Goal: Task Accomplishment & Management: Manage account settings

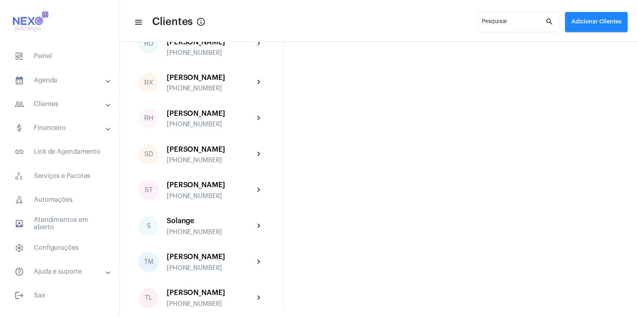
scroll to position [1268, 0]
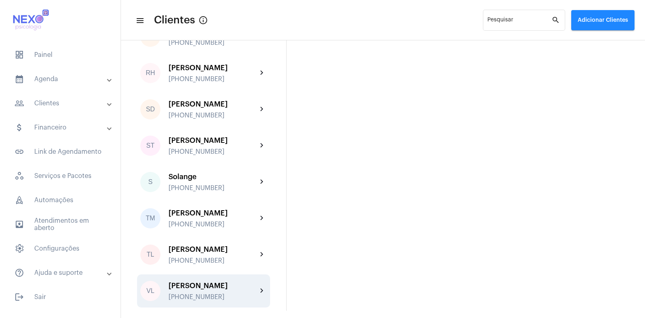
click at [199, 288] on div "[PERSON_NAME]" at bounding box center [213, 285] width 89 height 8
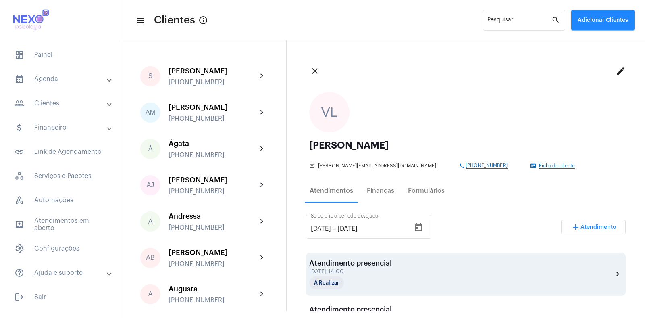
click at [370, 264] on div "Atendimento presencial" at bounding box center [350, 263] width 83 height 8
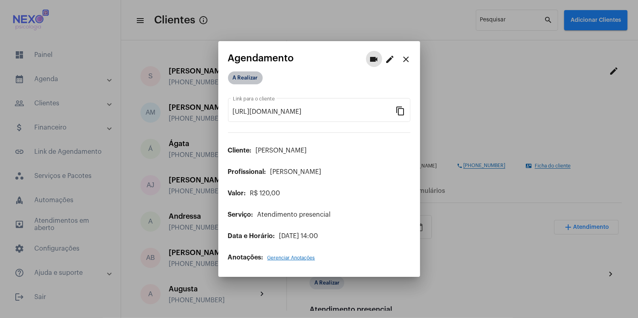
click at [248, 78] on mat-chip "A Realizar" at bounding box center [245, 77] width 35 height 13
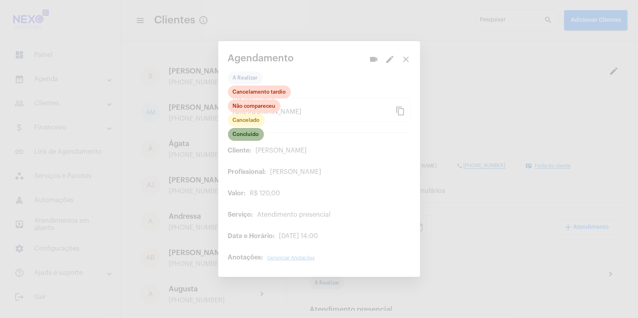
click at [246, 131] on mat-chip "Concluído" at bounding box center [246, 134] width 36 height 13
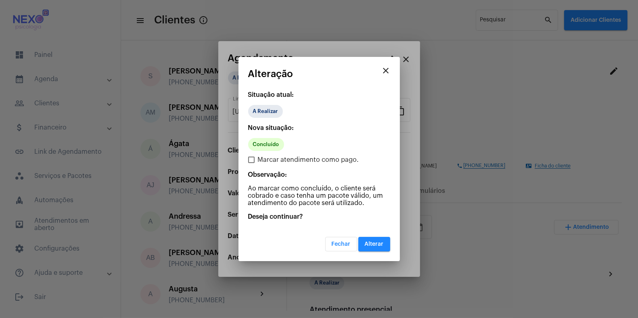
click at [370, 245] on span "Alterar" at bounding box center [374, 244] width 19 height 6
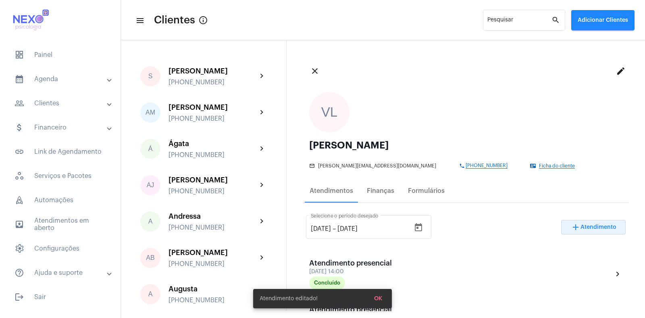
click at [581, 227] on span "Atendimento" at bounding box center [599, 227] width 36 height 6
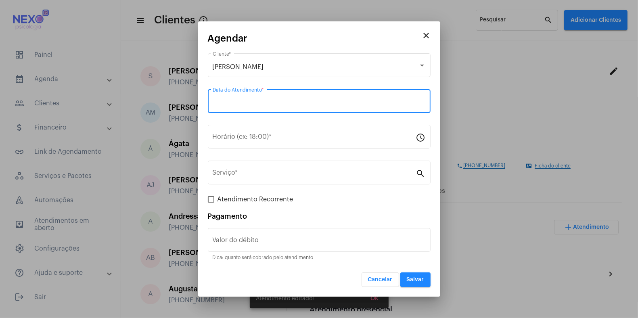
click at [252, 101] on input "Data do Atendimento *" at bounding box center [319, 102] width 213 height 7
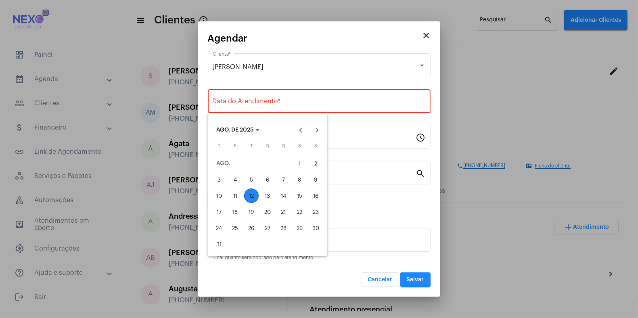
click at [251, 197] on div "12" at bounding box center [251, 195] width 15 height 15
type input "[DATE]"
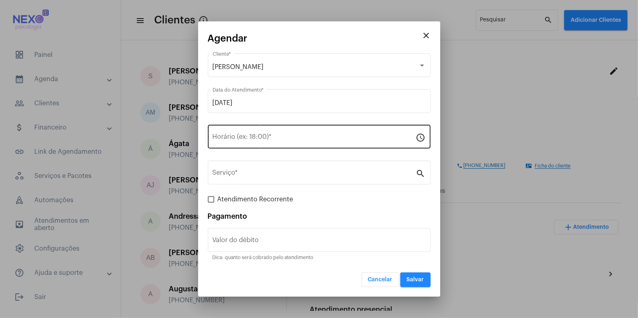
click at [241, 142] on div "Horário (ex: 18:00) *" at bounding box center [314, 135] width 203 height 25
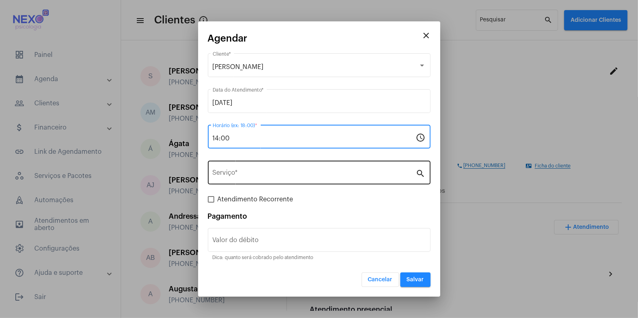
type input "14:00"
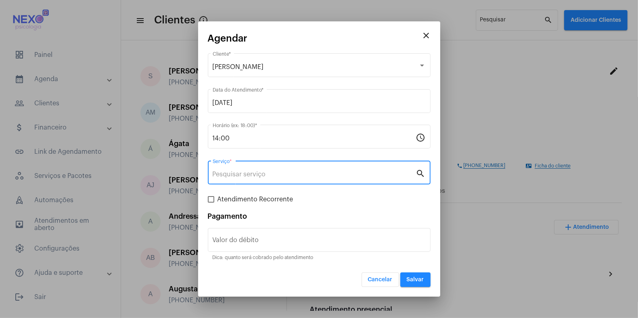
click at [235, 174] on input "Serviço *" at bounding box center [314, 174] width 203 height 7
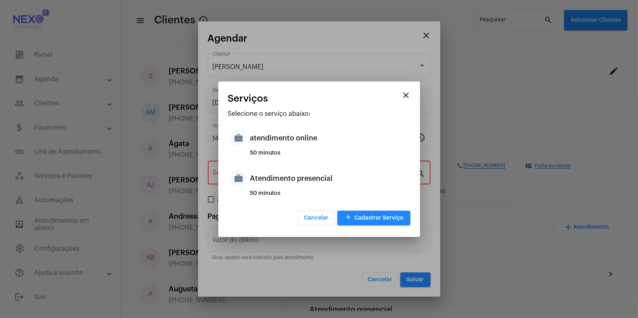
click at [235, 174] on mat-icon "work" at bounding box center [238, 178] width 16 height 16
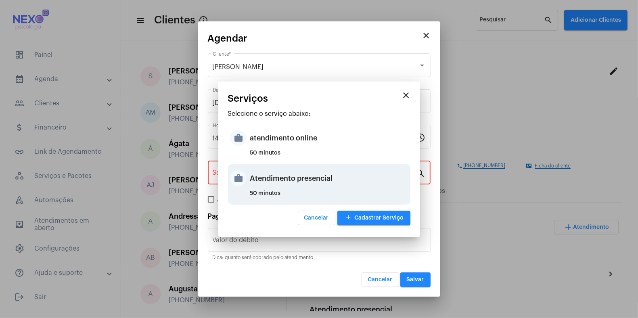
type input "Atendimento presencial"
type input "R$ 150"
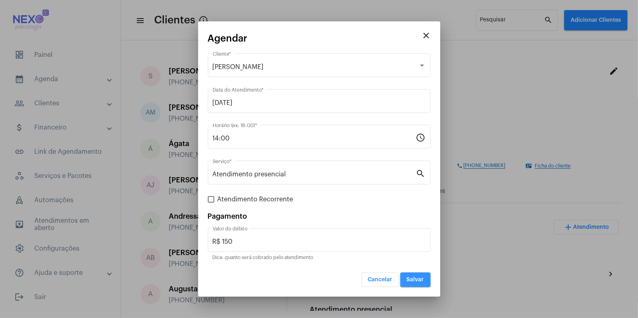
click at [413, 278] on span "Salvar" at bounding box center [414, 280] width 17 height 6
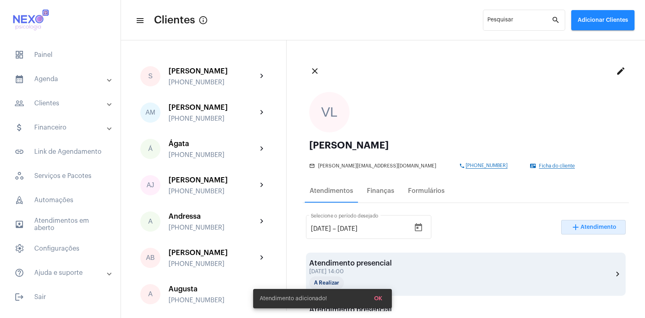
click at [411, 263] on div "Atendimento presencial [DATE] 14:00 A Realizar chevron_right" at bounding box center [465, 274] width 313 height 30
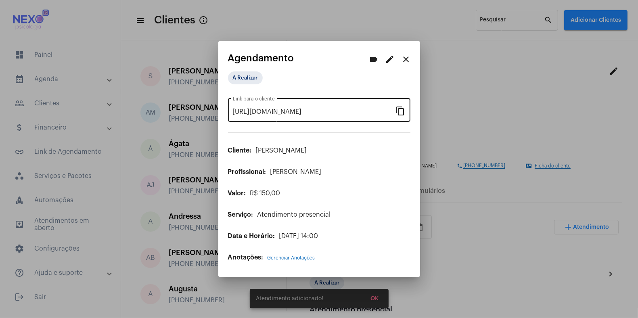
click at [403, 111] on mat-icon "content_copy" at bounding box center [401, 111] width 10 height 10
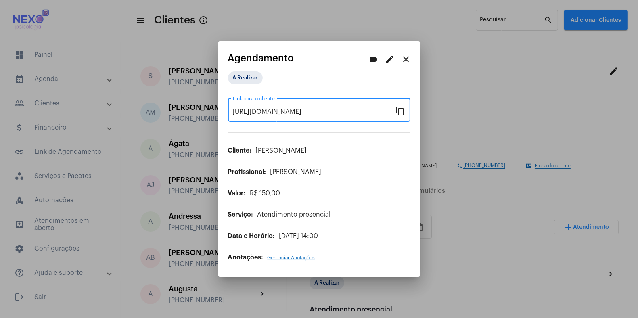
click at [451, 90] on div at bounding box center [319, 159] width 638 height 318
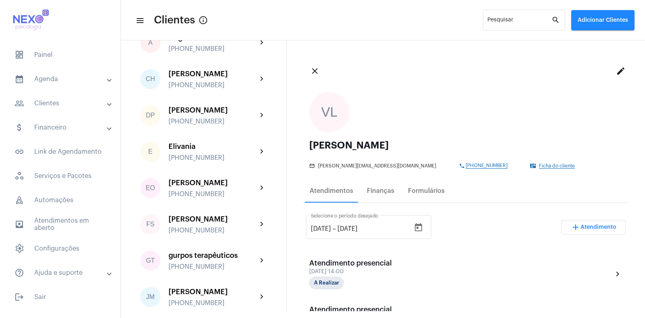
scroll to position [252, 0]
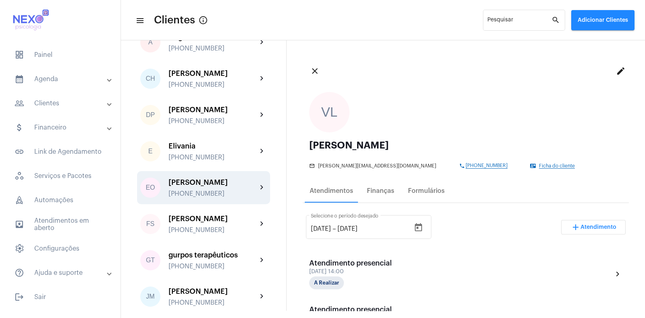
click at [216, 186] on div "[PERSON_NAME]" at bounding box center [213, 182] width 89 height 8
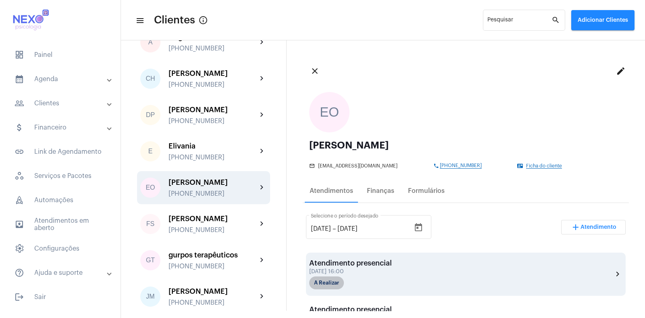
click at [331, 285] on mat-chip "A Realizar" at bounding box center [326, 282] width 35 height 13
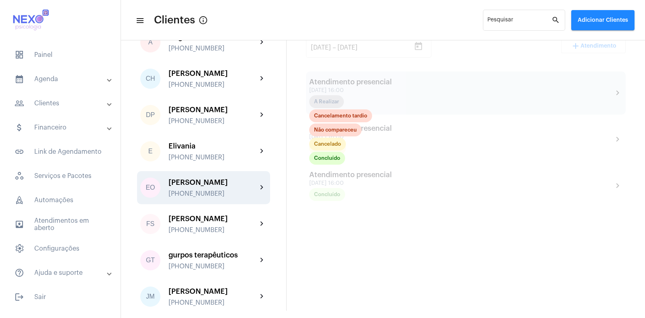
scroll to position [204, 0]
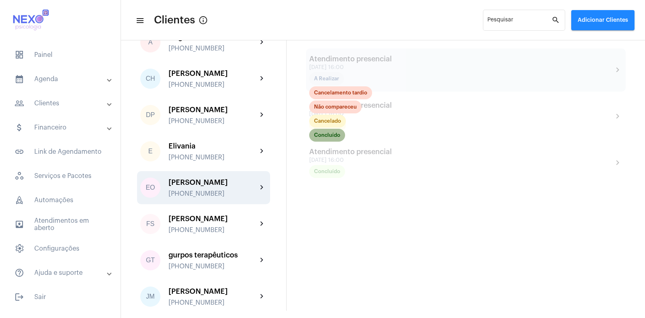
click at [331, 135] on mat-chip "Concluído" at bounding box center [327, 135] width 36 height 13
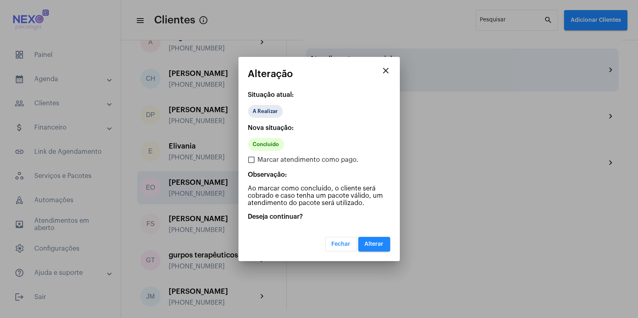
click at [371, 239] on button "Alterar" at bounding box center [374, 244] width 32 height 15
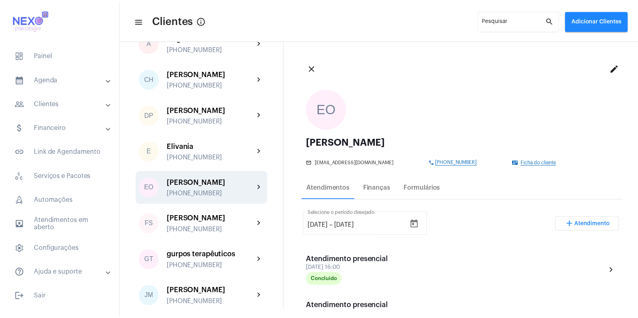
scroll to position [3, 0]
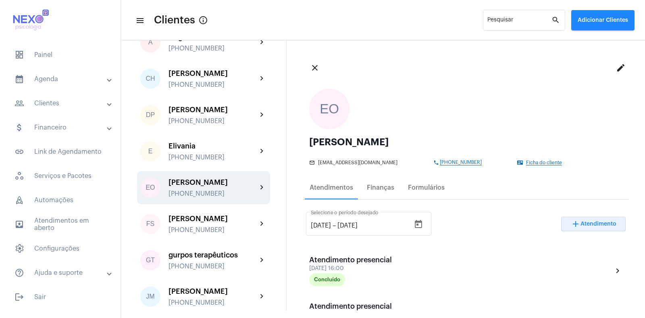
click at [589, 226] on span "Atendimento" at bounding box center [599, 224] width 36 height 6
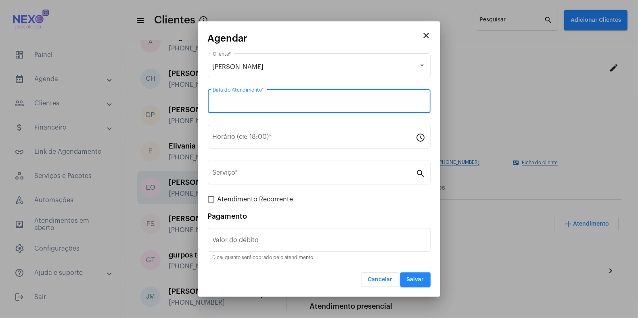
click at [241, 100] on input "Data do Atendimento *" at bounding box center [319, 102] width 213 height 7
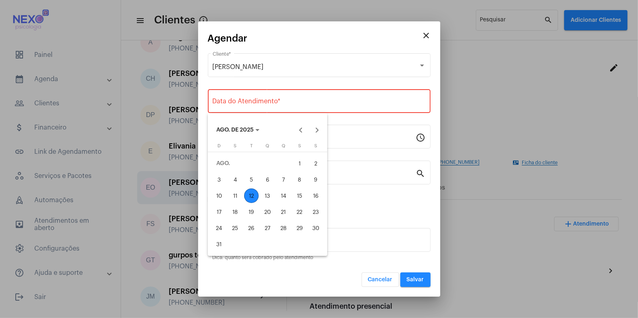
click at [251, 197] on div "12" at bounding box center [251, 195] width 15 height 15
type input "[DATE]"
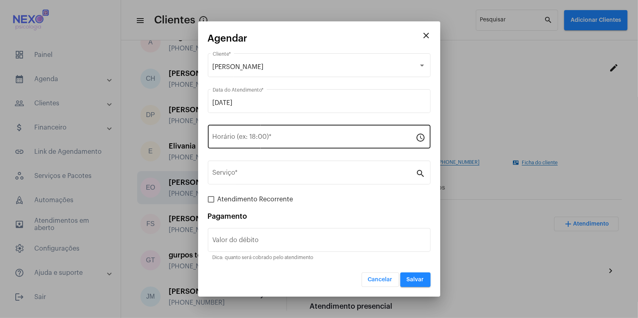
click at [250, 128] on div "Horário (ex: 18:00) *" at bounding box center [314, 135] width 203 height 25
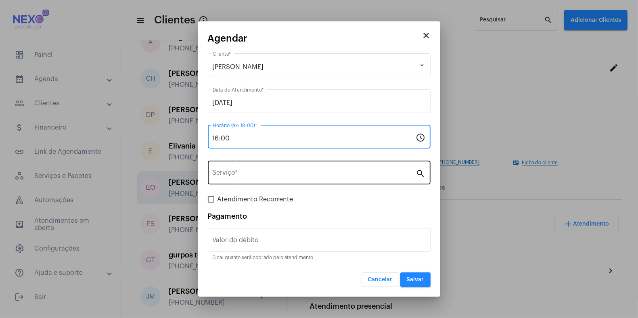
type input "16:00"
click at [273, 177] on input "Serviço *" at bounding box center [314, 174] width 203 height 7
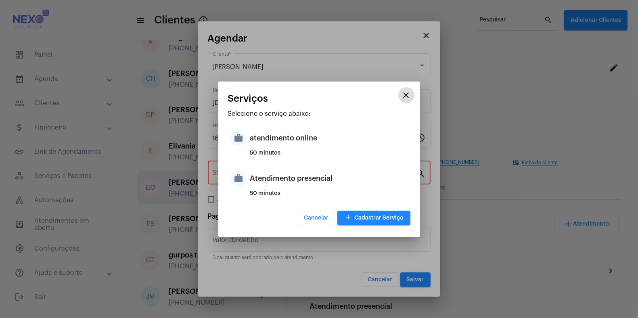
click at [273, 177] on div "Atendimento presencial" at bounding box center [329, 178] width 158 height 24
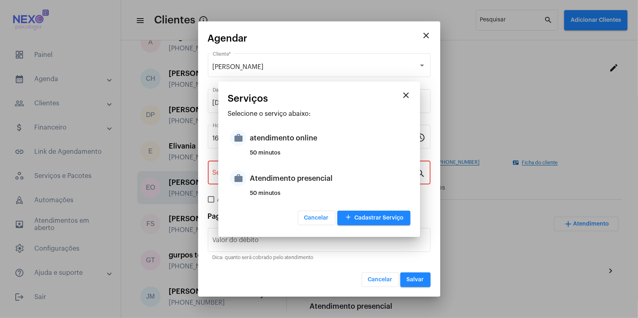
type input "Atendimento presencial"
type input "R$ 150"
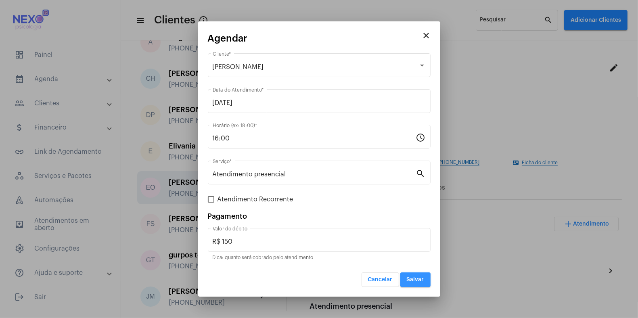
click at [415, 281] on span "Salvar" at bounding box center [414, 280] width 17 height 6
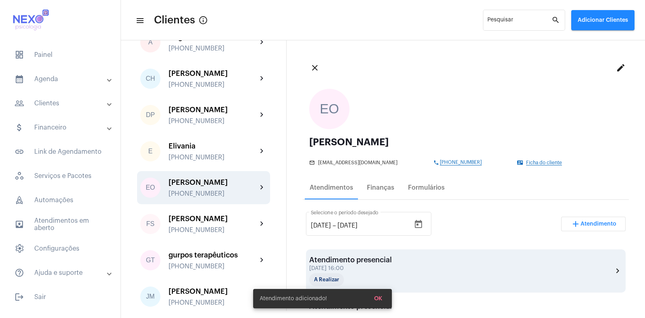
click at [366, 262] on div "Atendimento presencial" at bounding box center [350, 260] width 83 height 8
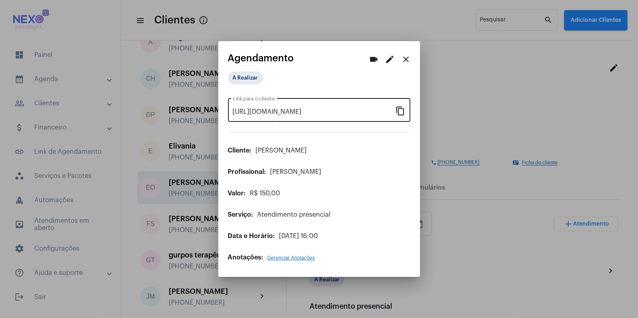
click at [402, 110] on mat-icon "content_copy" at bounding box center [401, 111] width 10 height 10
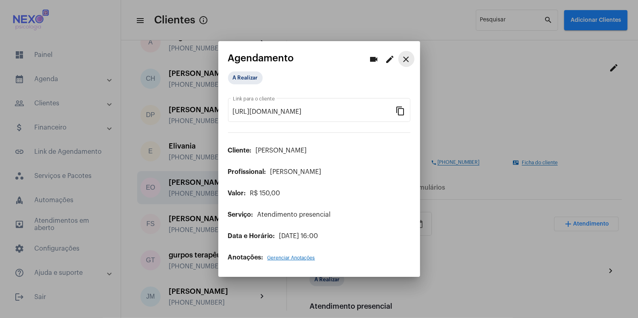
click at [406, 60] on mat-icon "close" at bounding box center [406, 59] width 10 height 10
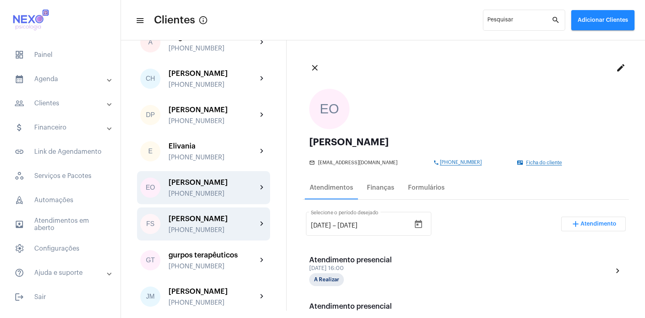
click at [204, 230] on div "[PERSON_NAME] [PHONE_NUMBER]" at bounding box center [213, 224] width 89 height 19
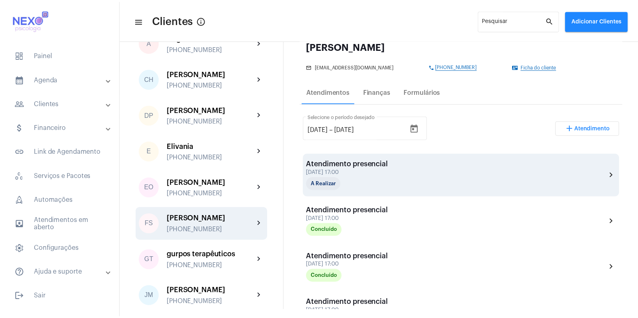
scroll to position [100, 0]
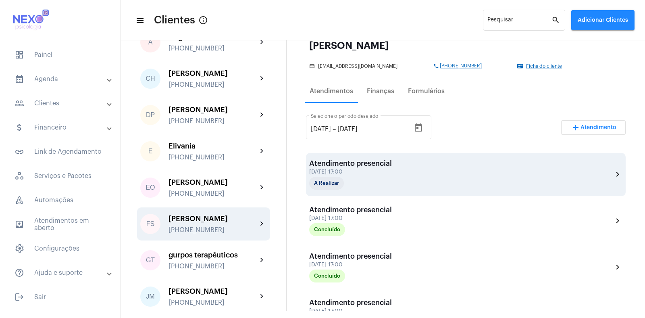
click at [360, 166] on div "Atendimento presencial" at bounding box center [350, 163] width 83 height 8
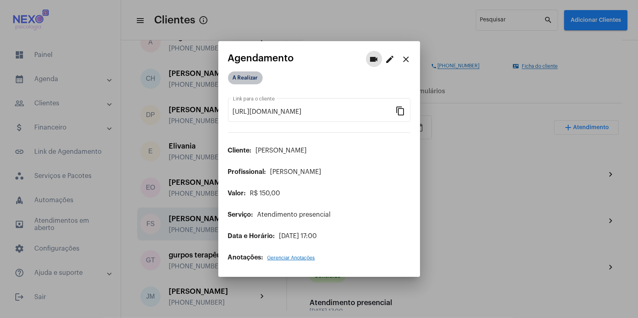
click at [248, 80] on mat-chip "A Realizar" at bounding box center [245, 77] width 35 height 13
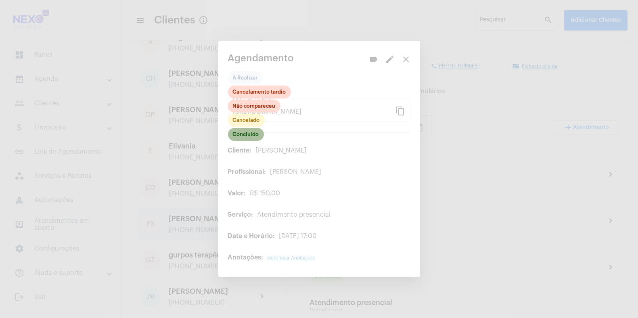
click at [244, 133] on mat-chip "Concluído" at bounding box center [246, 134] width 36 height 13
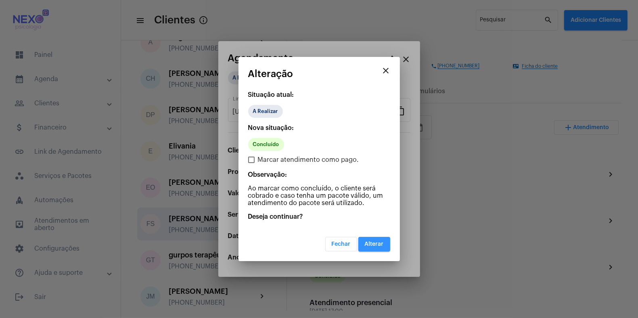
click at [374, 244] on span "Alterar" at bounding box center [374, 244] width 19 height 6
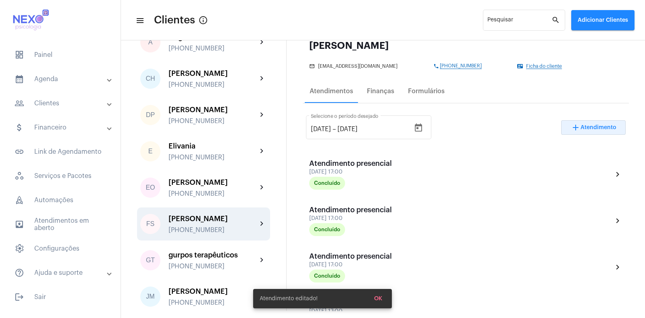
click at [581, 126] on span "Atendimento" at bounding box center [599, 128] width 36 height 6
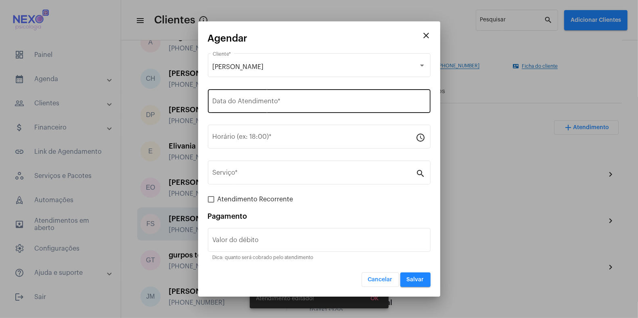
click at [254, 101] on input "Data do Atendimento *" at bounding box center [319, 102] width 213 height 7
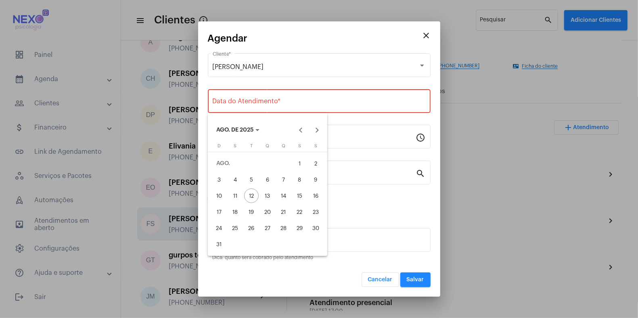
click at [250, 197] on div "12" at bounding box center [251, 195] width 15 height 15
type input "[DATE]"
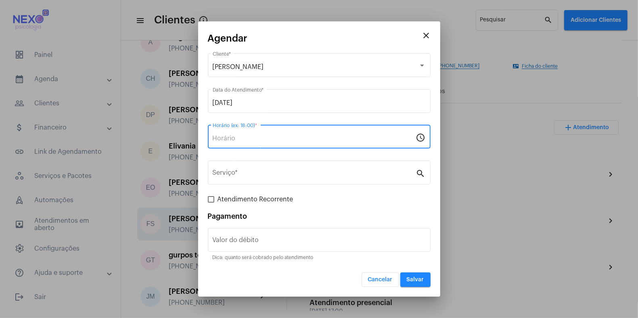
click at [242, 139] on input "Horário (ex: 18:00) *" at bounding box center [314, 138] width 203 height 7
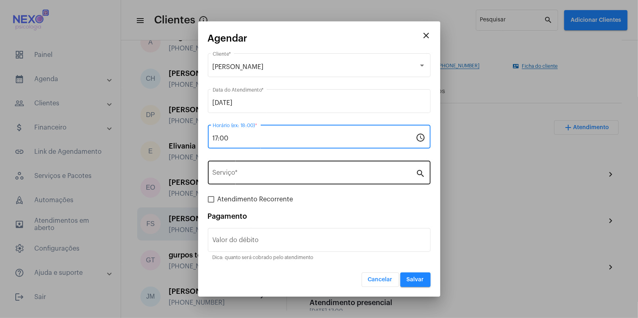
type input "17:00"
click at [247, 172] on input "Serviço *" at bounding box center [314, 174] width 203 height 7
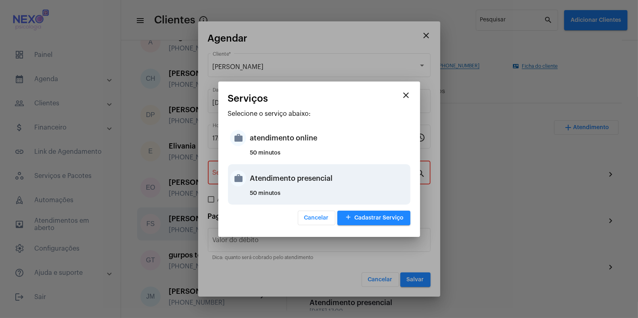
click at [248, 175] on div "work Atendimento presencial 50 minutos" at bounding box center [319, 184] width 182 height 40
type input "Atendimento presencial"
type input "R$ 150"
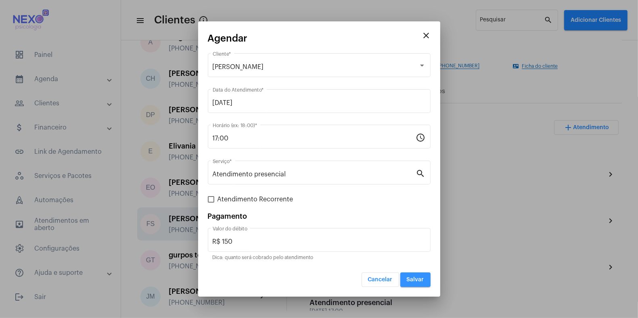
click at [417, 280] on span "Salvar" at bounding box center [414, 280] width 17 height 6
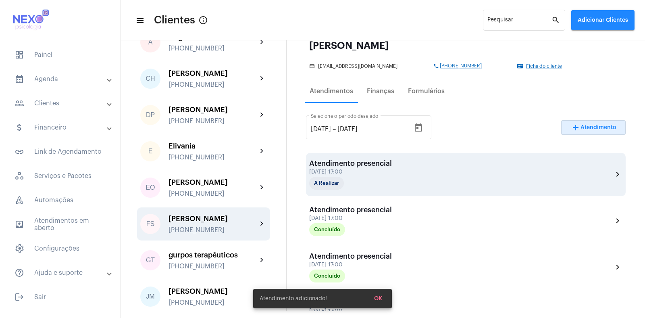
click at [362, 169] on div "[DATE] 17:00" at bounding box center [350, 172] width 83 height 6
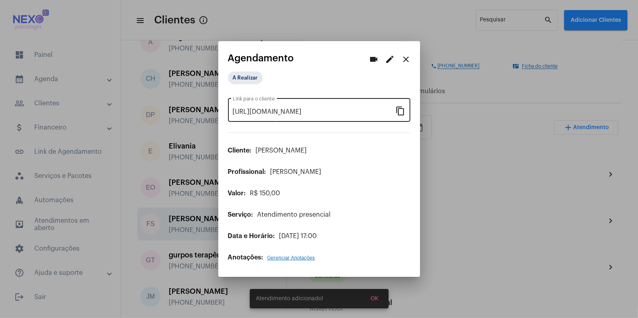
click at [402, 113] on mat-icon "content_copy" at bounding box center [401, 111] width 10 height 10
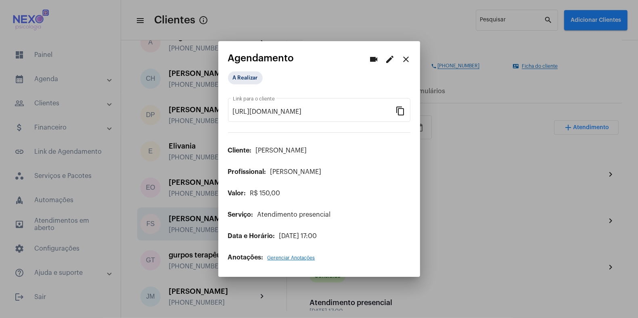
click at [475, 221] on div at bounding box center [319, 159] width 638 height 318
